Goal: Transaction & Acquisition: Purchase product/service

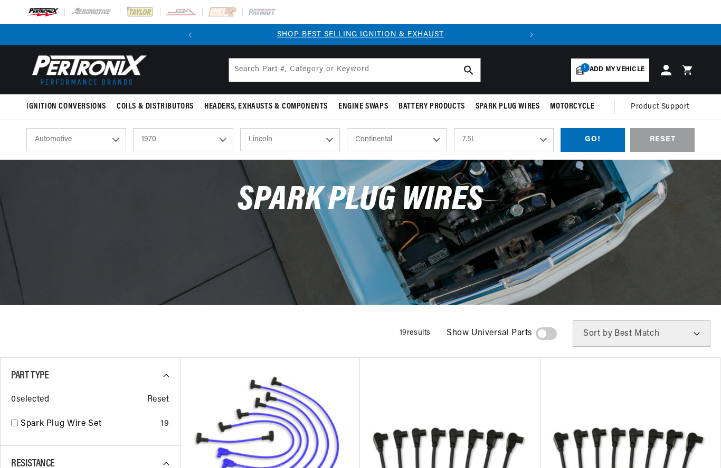
select select "1970"
select select "Lincoln"
select select "[PERSON_NAME]"
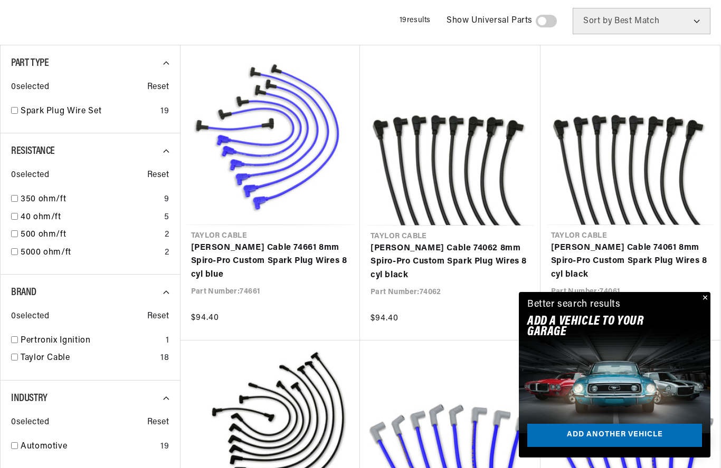
click at [703, 305] on button "Close" at bounding box center [703, 298] width 13 height 13
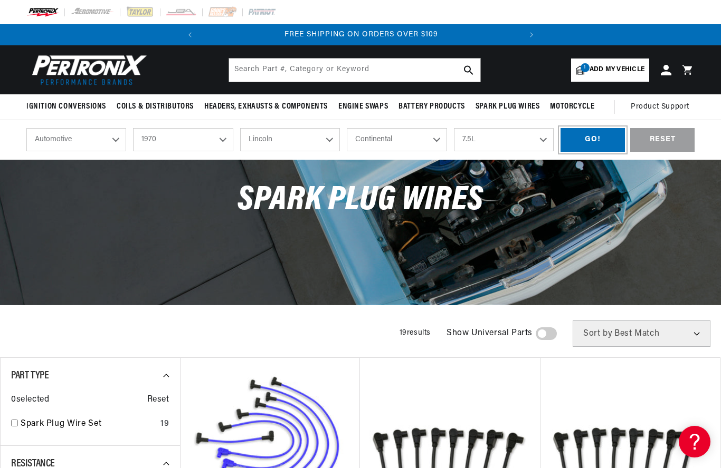
click at [589, 140] on div "GO!" at bounding box center [592, 140] width 64 height 24
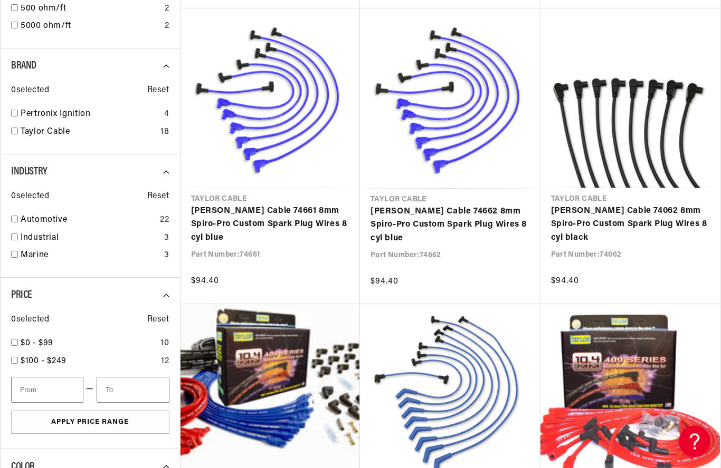
scroll to position [487, 0]
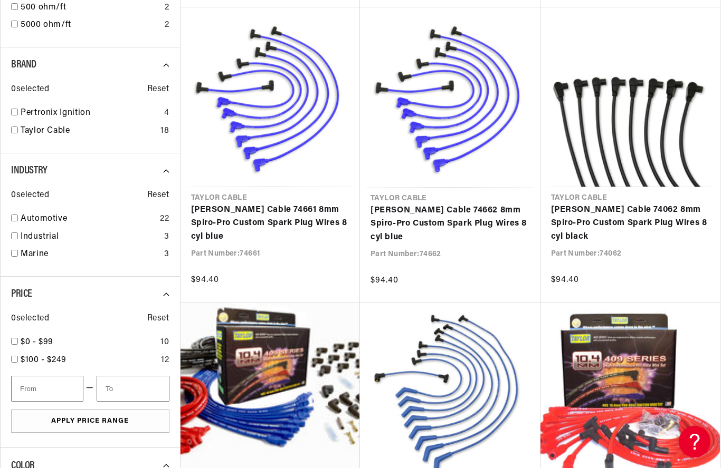
click at [657, 210] on link "Taylor Cable 74062 8mm Spiro-Pro Custom Spark Plug Wires 8 cyl black" at bounding box center [630, 224] width 159 height 41
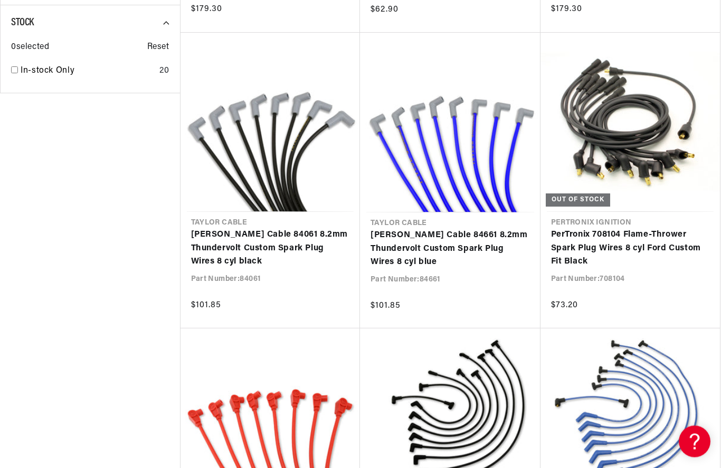
click at [662, 243] on link "PerTronix 708104 Flame-Thrower Spark Plug Wires 8 cyl Ford Custom Fit Black" at bounding box center [630, 249] width 159 height 41
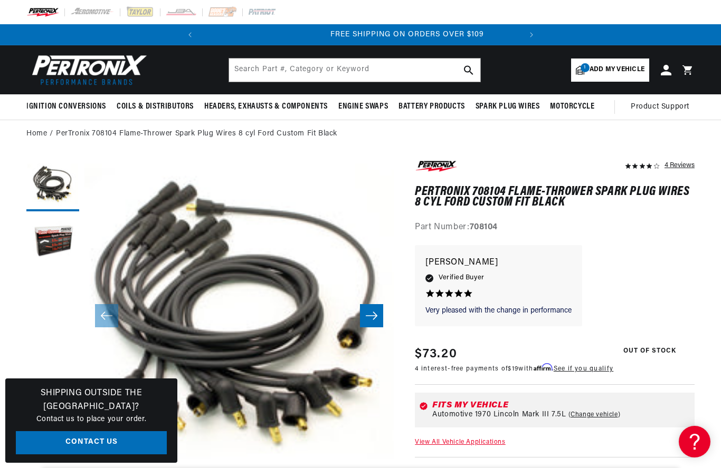
scroll to position [0, 320]
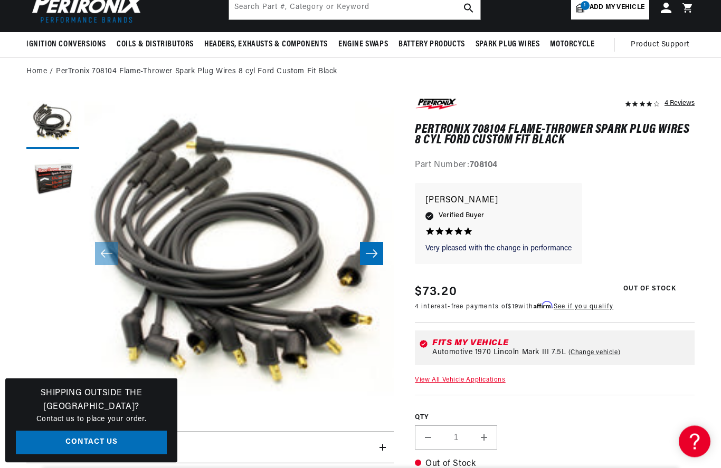
scroll to position [57, 0]
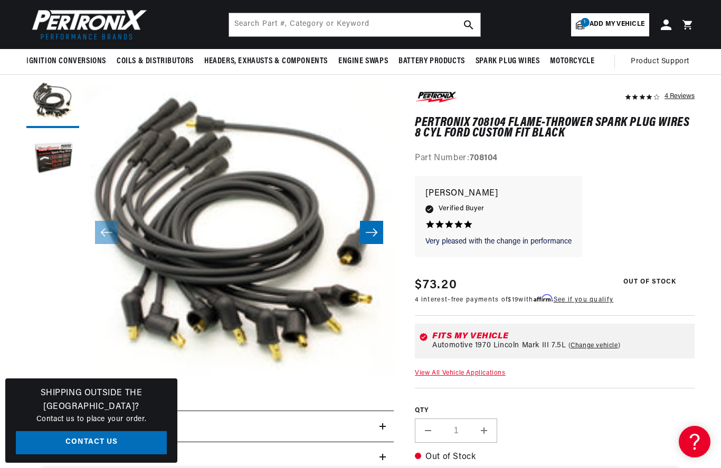
scroll to position [69, 0]
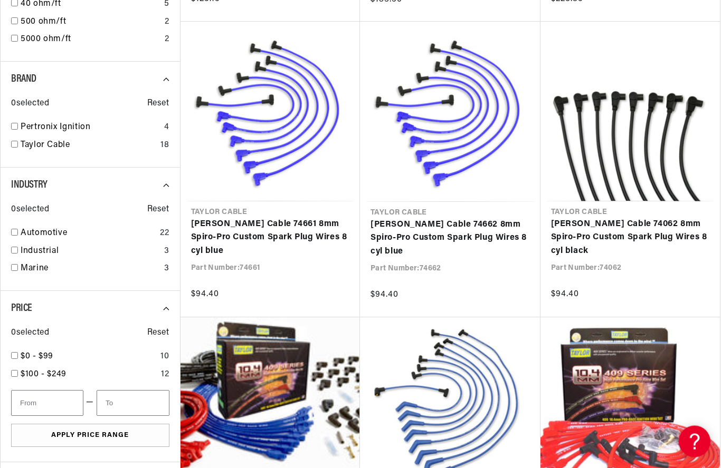
scroll to position [473, 0]
click at [649, 228] on link "[PERSON_NAME] Cable 74062 8mm Spiro-Pro Custom Spark Plug Wires 8 cyl black" at bounding box center [630, 238] width 159 height 41
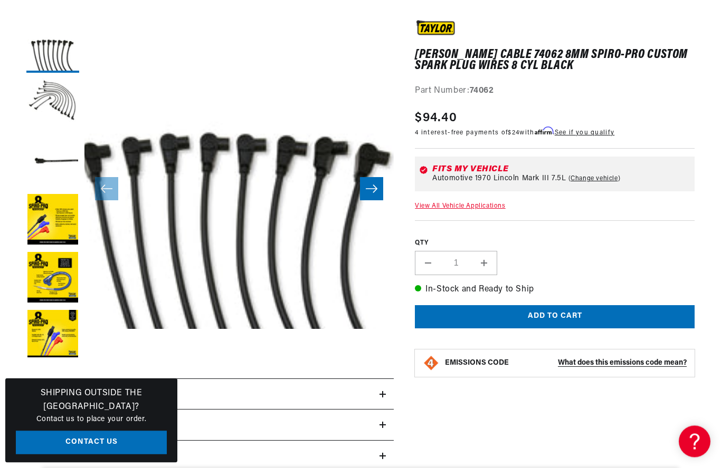
scroll to position [139, 0]
click at [610, 311] on button "Add to cart" at bounding box center [555, 317] width 280 height 24
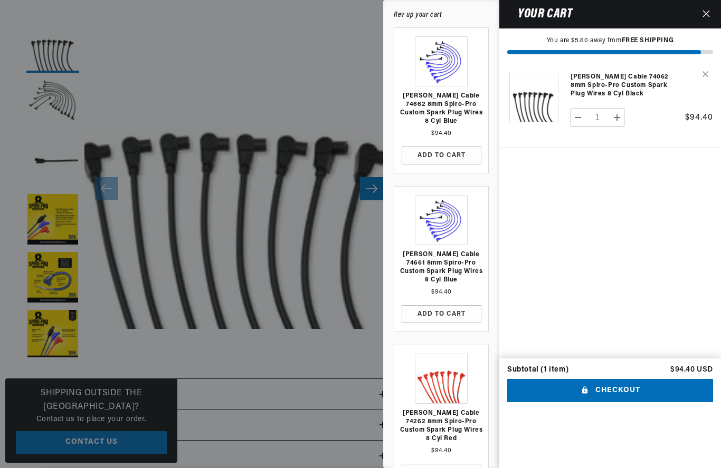
scroll to position [0, 0]
click at [512, 413] on shopify-apple-pay-button "Your cart" at bounding box center [511, 409] width 3 height 8
